Goal: Find specific page/section: Find specific page/section

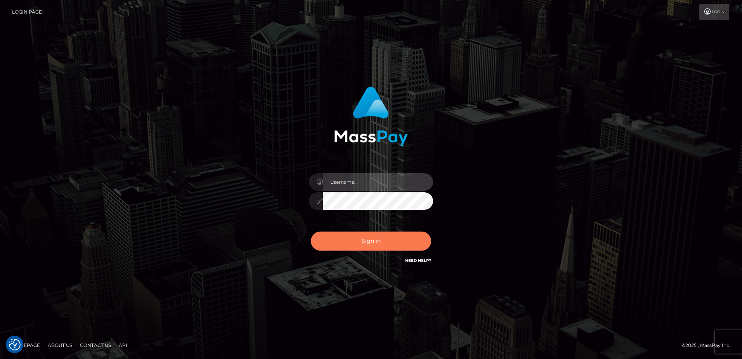
type input "alice.of"
click at [367, 241] on button "Sign in" at bounding box center [371, 240] width 120 height 19
type input "alice.of"
click at [370, 239] on button "Sign in" at bounding box center [371, 240] width 120 height 19
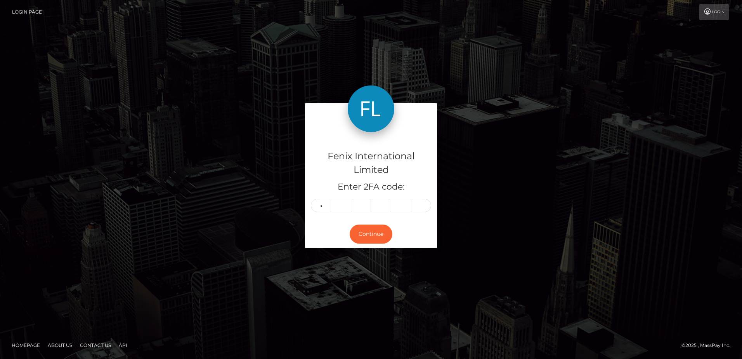
type input "9"
type input "8"
type input "7"
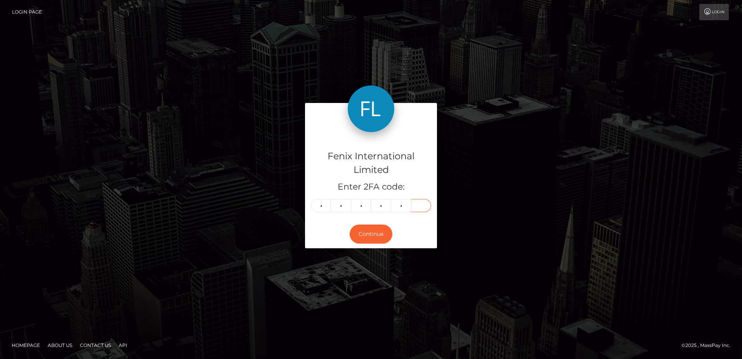
type input "5"
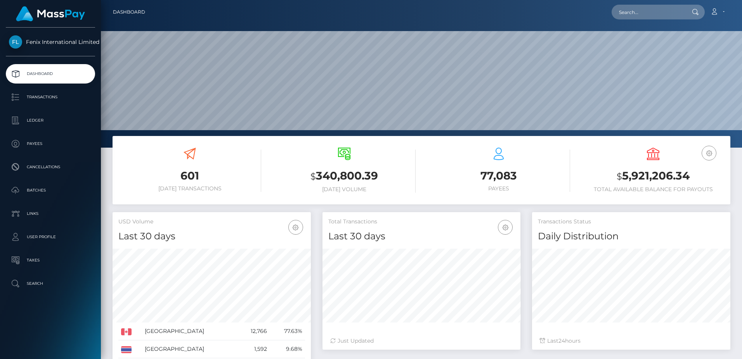
scroll to position [138, 198]
click at [652, 14] on input "text" at bounding box center [648, 12] width 73 height 15
paste input "76496463"
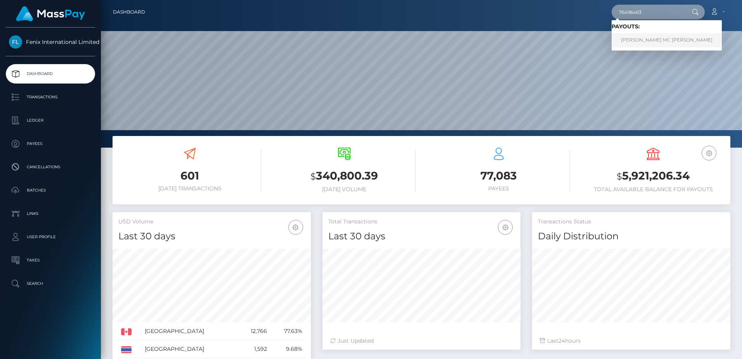
type input "76496463"
click at [652, 38] on link "SARAH LINDSAY MC DONALD" at bounding box center [667, 40] width 110 height 14
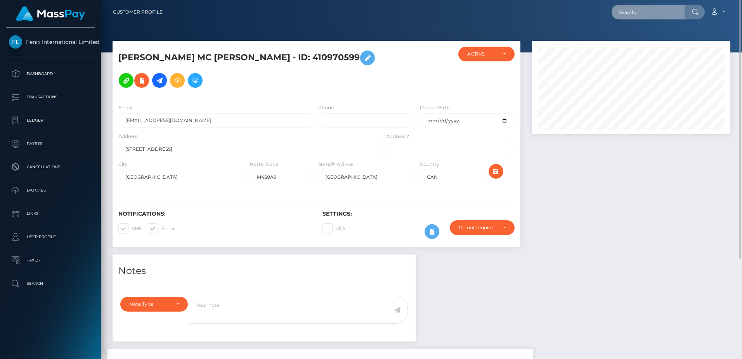
click at [625, 13] on input "text" at bounding box center [648, 12] width 73 height 15
paste input "57517958"
type input "57517958"
